Goal: Obtain resource: Download file/media

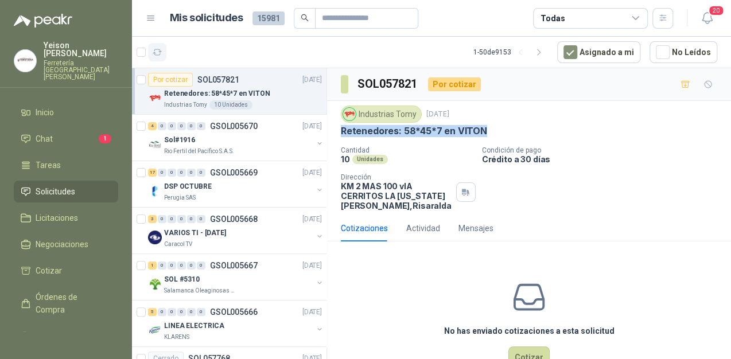
click at [156, 54] on icon "button" at bounding box center [158, 53] width 10 height 10
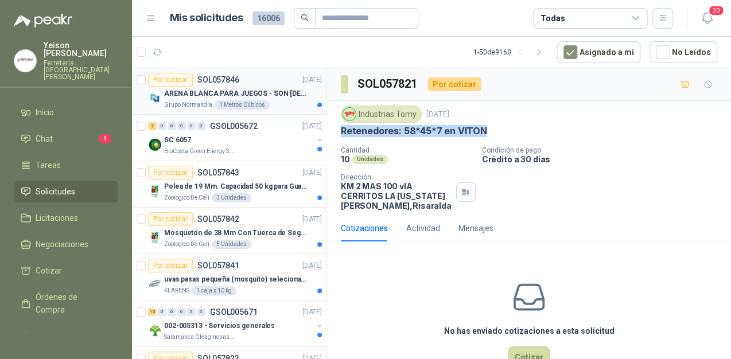
click at [235, 92] on p "ARENA BLANCA PARA JUEGOS - SON [DEMOGRAPHIC_DATA].31 METROS CUBICOS" at bounding box center [235, 93] width 143 height 11
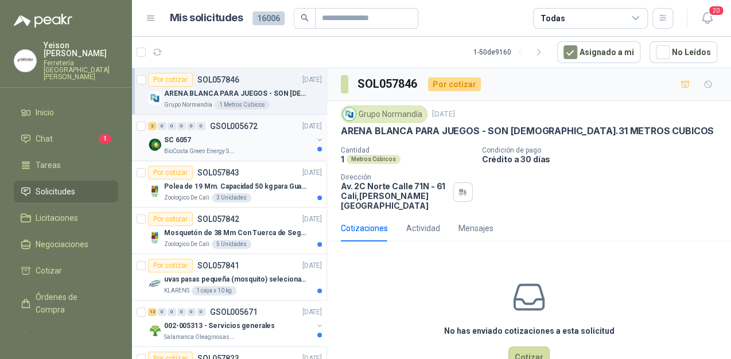
click at [197, 142] on div "SC 6057" at bounding box center [238, 140] width 149 height 14
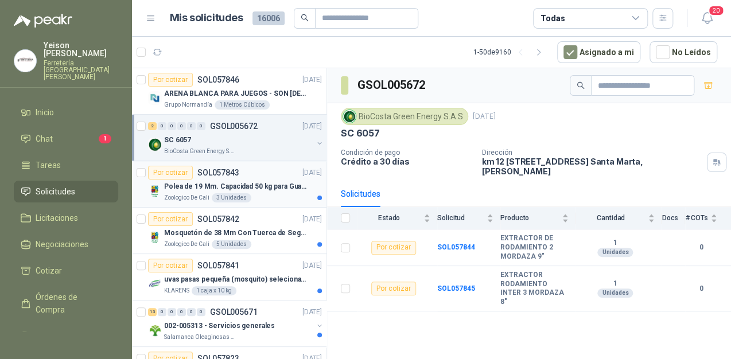
click at [226, 185] on p "Polea de 19 Mm. Capacidad 50 kg para Guaya. Cable O [GEOGRAPHIC_DATA]" at bounding box center [235, 186] width 143 height 11
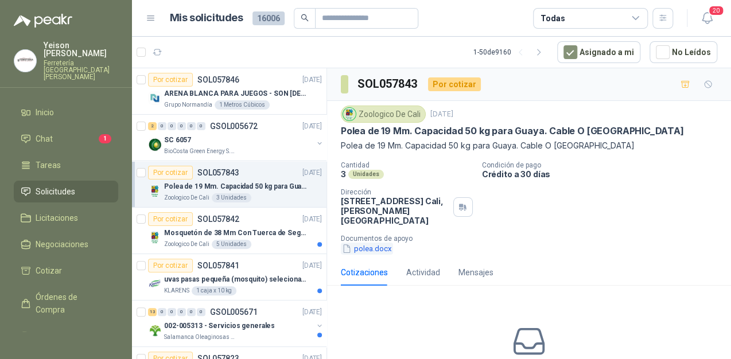
click at [356, 250] on button "polea.docx" at bounding box center [367, 249] width 52 height 12
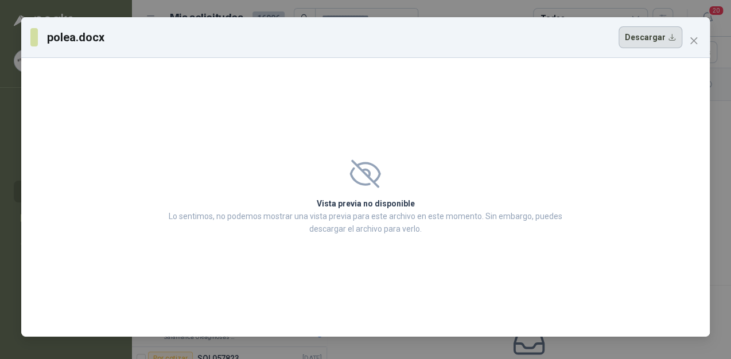
click at [659, 38] on button "Descargar" at bounding box center [651, 37] width 64 height 22
click at [697, 37] on icon "close" at bounding box center [693, 40] width 9 height 9
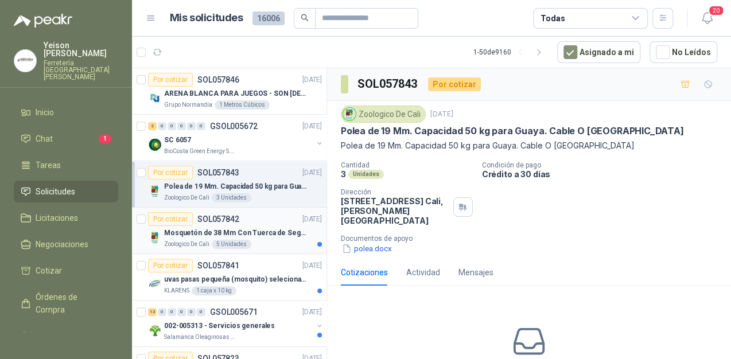
click at [237, 229] on p "Mosquetón de 38 Mm Con Tuerca de Seguridad. Carga 100 kg" at bounding box center [235, 233] width 143 height 11
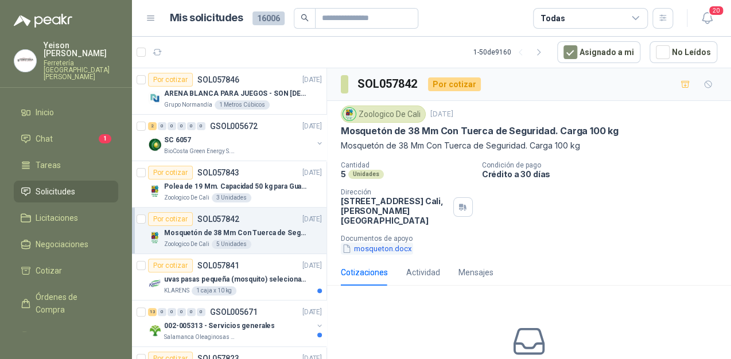
click at [372, 250] on button "mosqueton.docx" at bounding box center [377, 249] width 72 height 12
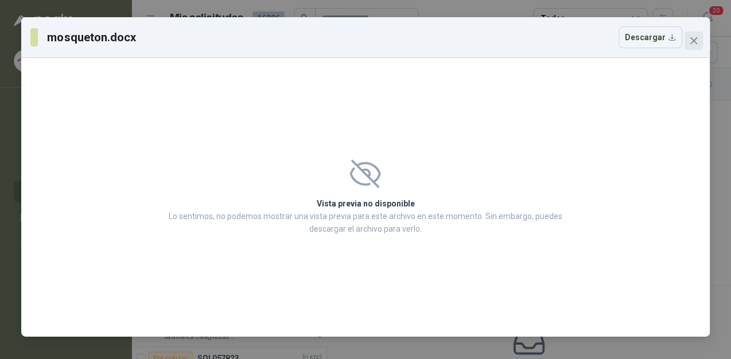
click at [692, 37] on icon "close" at bounding box center [693, 40] width 9 height 9
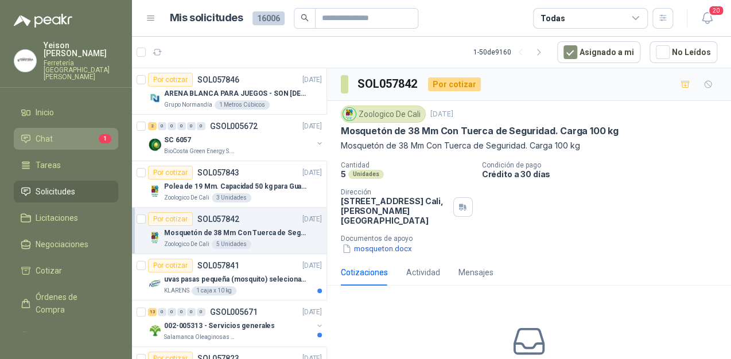
click at [66, 133] on li "Chat 1" at bounding box center [66, 139] width 91 height 13
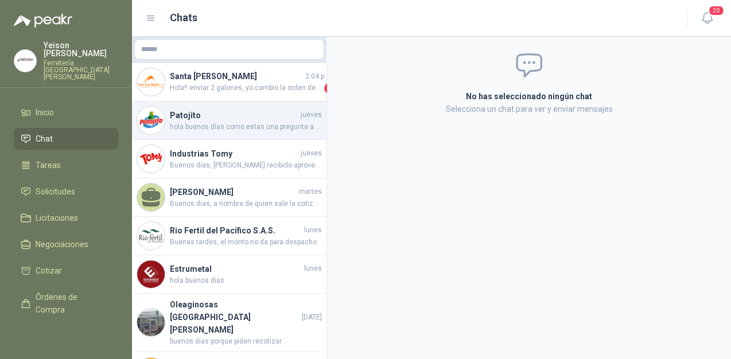
click at [233, 122] on span "hola buenos días como estas una pregunta a que te refieres equipo de servicio d…" at bounding box center [246, 127] width 152 height 11
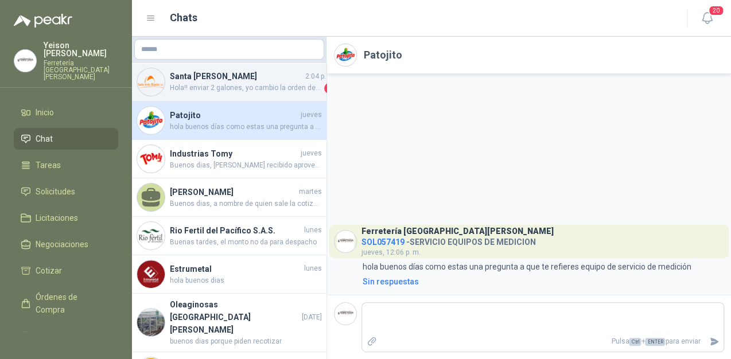
click at [246, 88] on span "Hola!! enviar 2 galones, yo cambio la orden de compra. Muchas gracias." at bounding box center [246, 88] width 152 height 11
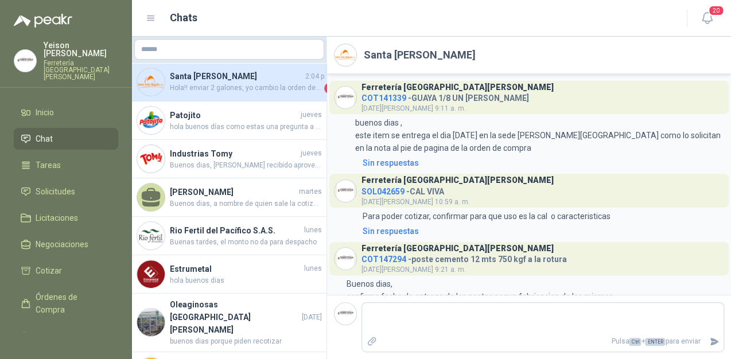
scroll to position [1233, 0]
